Goal: Information Seeking & Learning: Learn about a topic

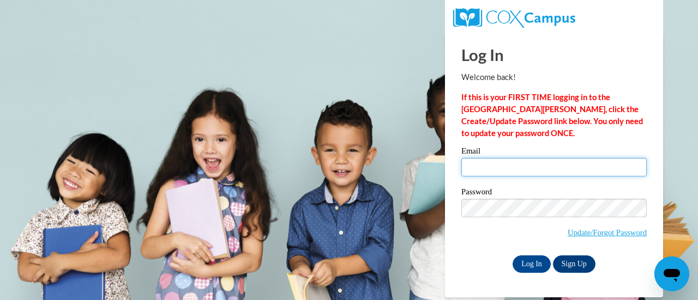
click at [492, 165] on input "Email" at bounding box center [553, 167] width 185 height 19
type input "warrenkorri@yahoo.com"
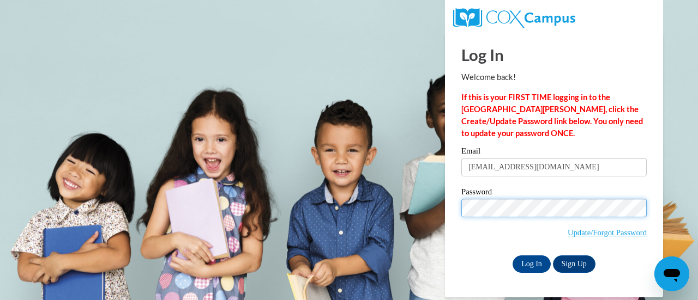
click at [513, 256] on input "Log In" at bounding box center [532, 264] width 38 height 17
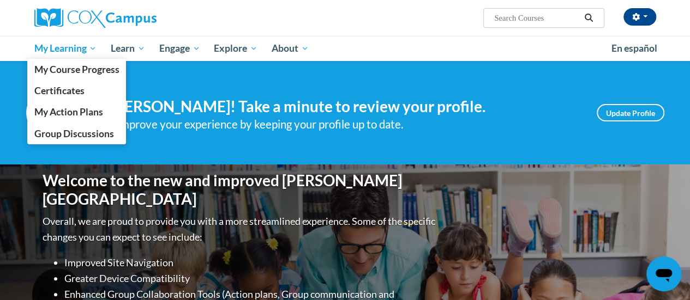
click at [79, 45] on span "My Learning" at bounding box center [65, 48] width 63 height 13
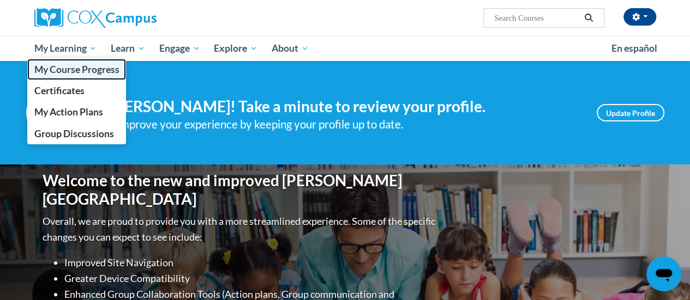
click at [81, 71] on span "My Course Progress" at bounding box center [76, 69] width 85 height 11
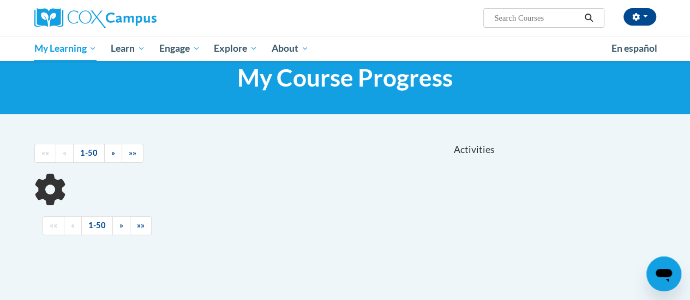
scroll to position [34, 0]
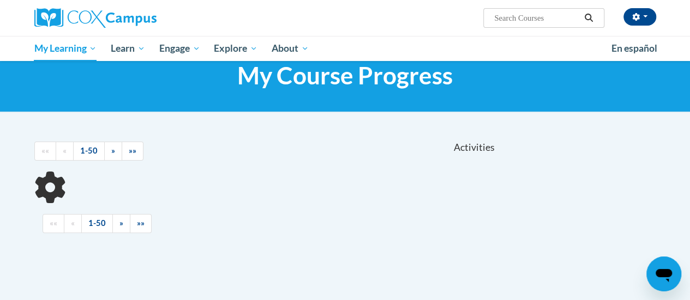
drag, startPoint x: 695, startPoint y: 59, endPoint x: 697, endPoint y: 78, distance: 18.7
click at [690, 78] on html "[PERSON_NAME] ([GEOGRAPHIC_DATA]/New_York UTC-04:00) My Profile Inbox My Transc…" at bounding box center [345, 116] width 690 height 300
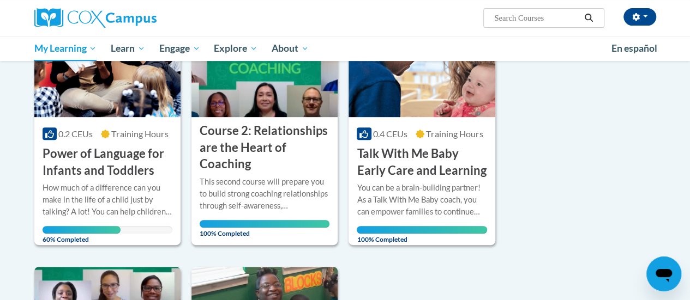
scroll to position [221, 0]
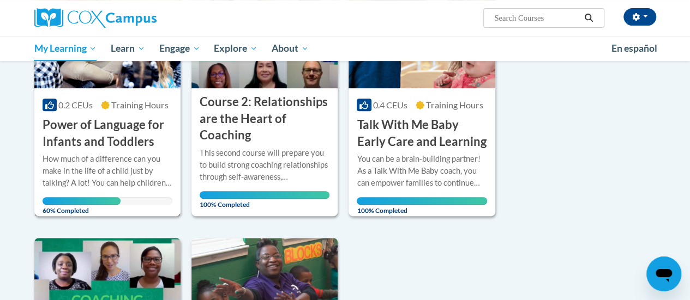
click at [94, 136] on h3 "Power of Language for Infants and Toddlers" at bounding box center [108, 134] width 130 height 34
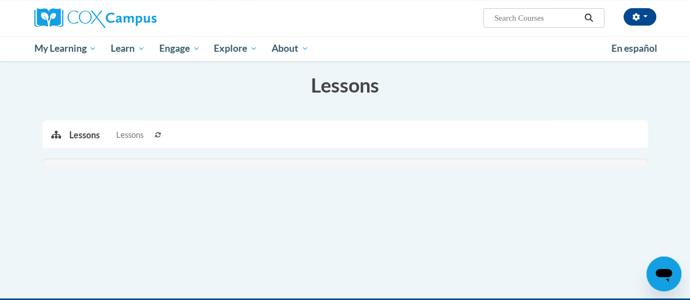
drag, startPoint x: 696, startPoint y: 62, endPoint x: 697, endPoint y: 142, distance: 79.6
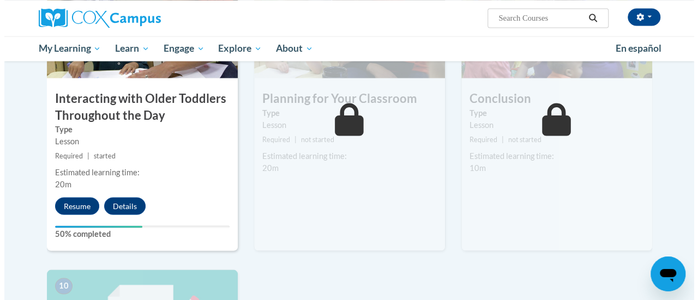
scroll to position [941, 0]
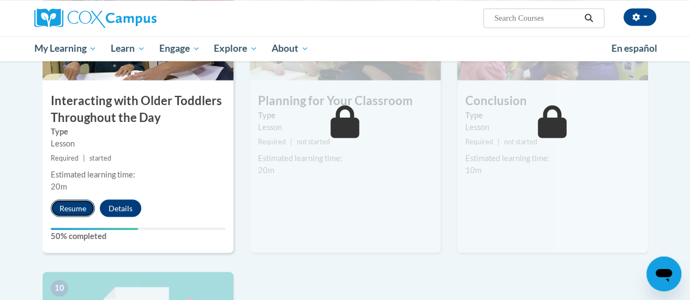
click at [77, 204] on button "Resume" at bounding box center [73, 208] width 44 height 17
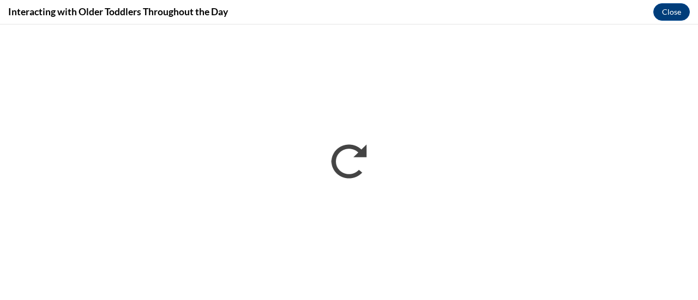
scroll to position [0, 0]
